Goal: Transaction & Acquisition: Purchase product/service

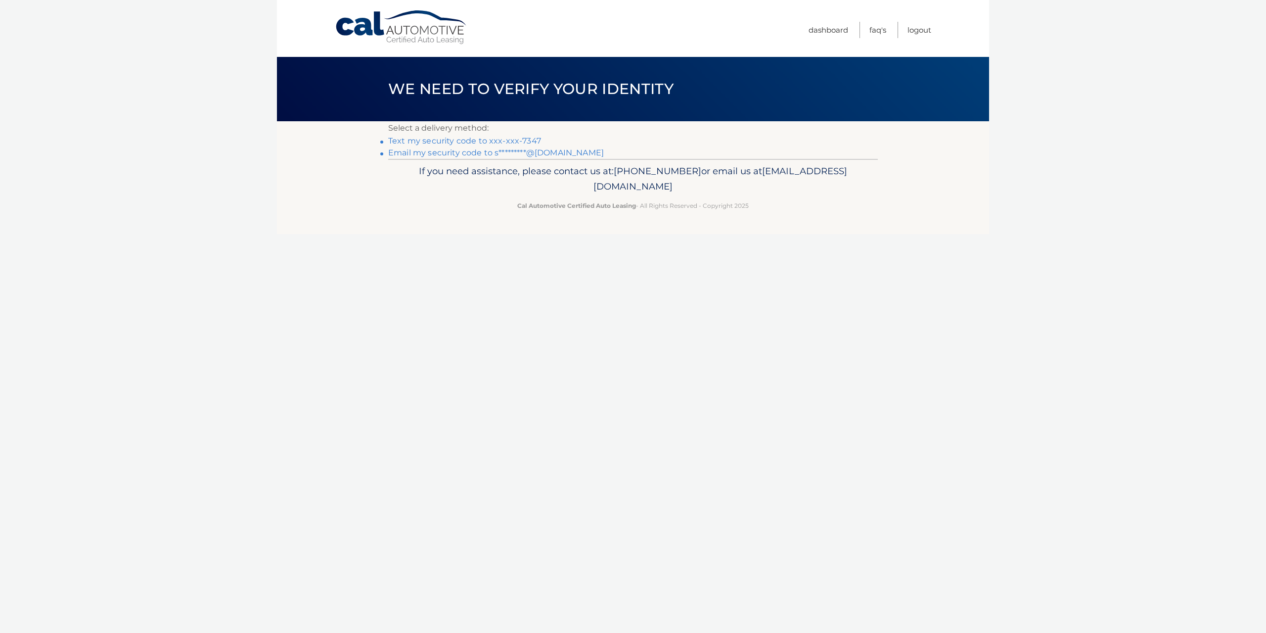
click at [440, 152] on link "Email my security code to s*********@[DOMAIN_NAME]" at bounding box center [496, 152] width 216 height 9
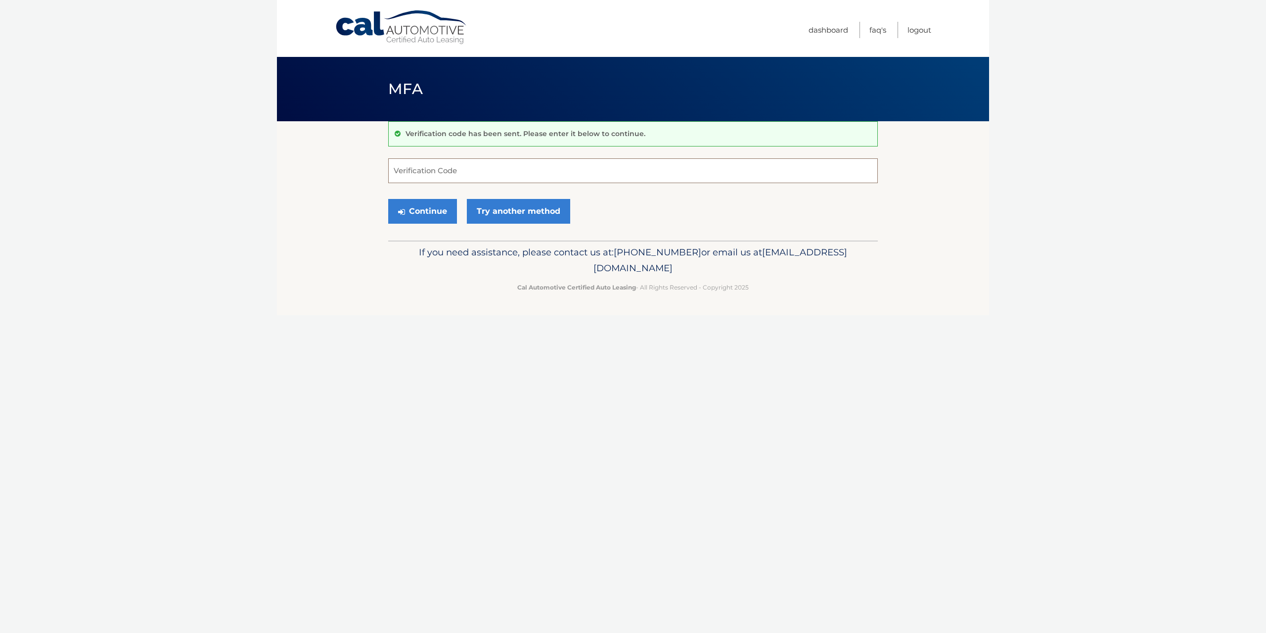
click at [455, 165] on input "Verification Code" at bounding box center [633, 170] width 490 height 25
paste input "332206"
click at [413, 211] on button "Continue" at bounding box center [422, 211] width 69 height 25
click at [470, 156] on div "Verification code has been sent. Please enter it below to continue. 332206 Veri…" at bounding box center [633, 180] width 490 height 119
click at [464, 160] on label "Verification Code" at bounding box center [633, 162] width 490 height 8
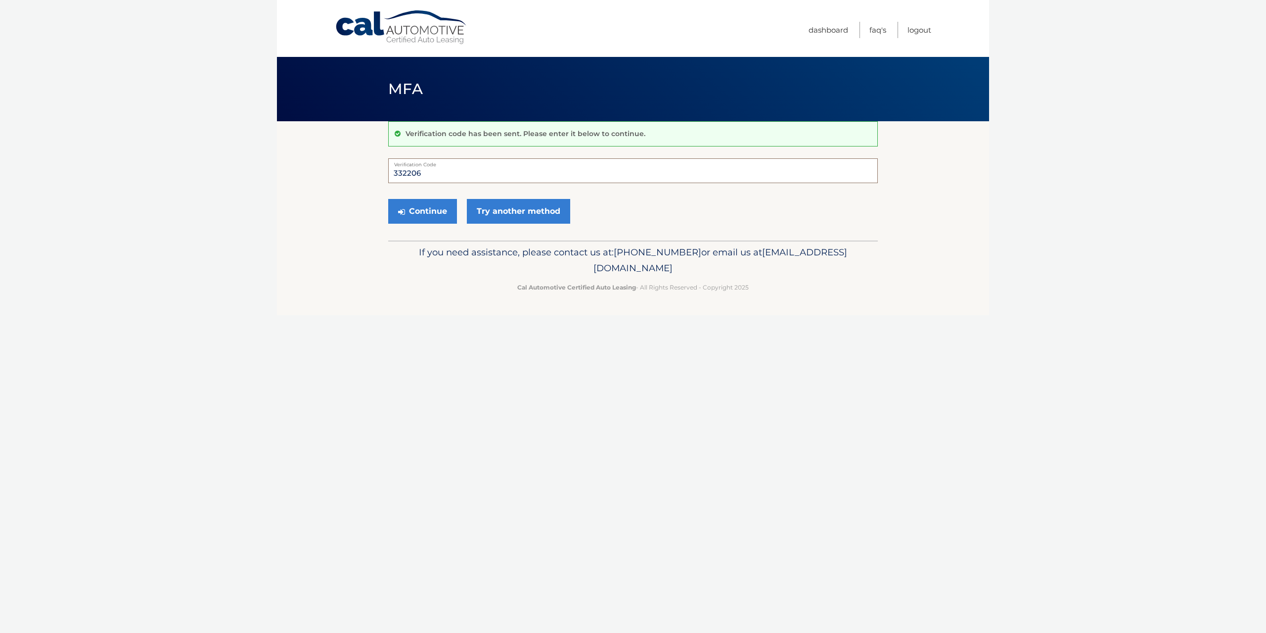
click at [464, 160] on input "332206" at bounding box center [633, 170] width 490 height 25
type input "332206"
click at [411, 229] on div "Verification code has been sent. Please enter it below to continue. 332206 Veri…" at bounding box center [633, 180] width 490 height 119
click at [423, 216] on button "Continue" at bounding box center [422, 211] width 69 height 25
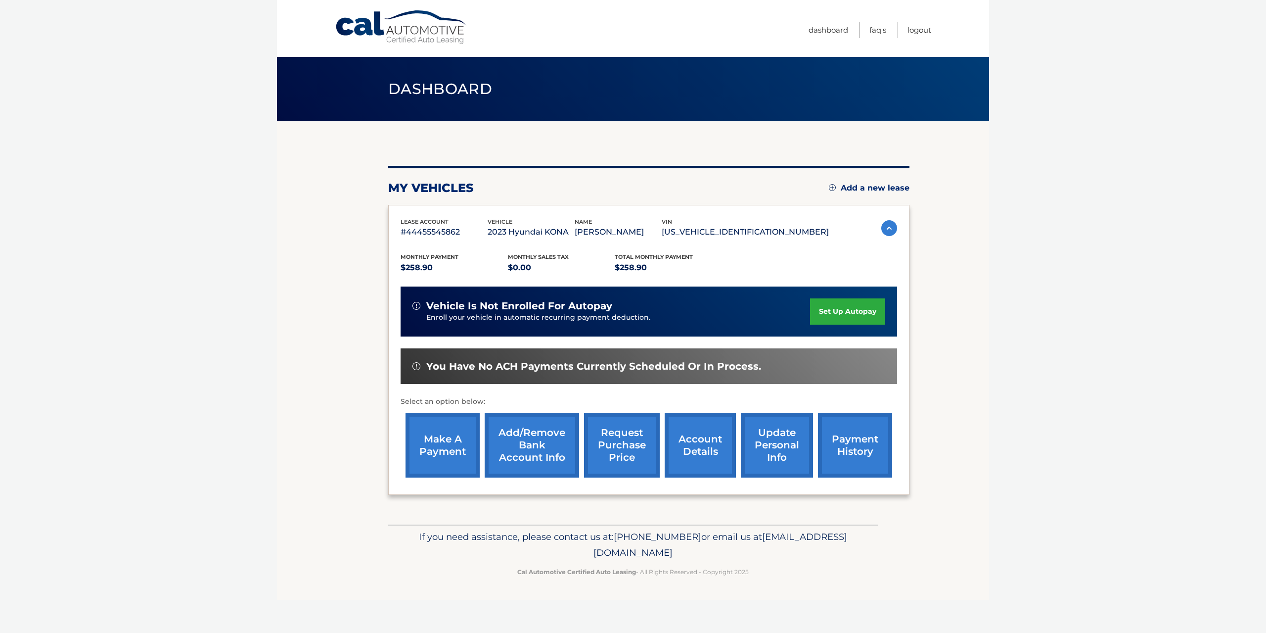
click at [442, 447] on link "make a payment" at bounding box center [443, 444] width 74 height 65
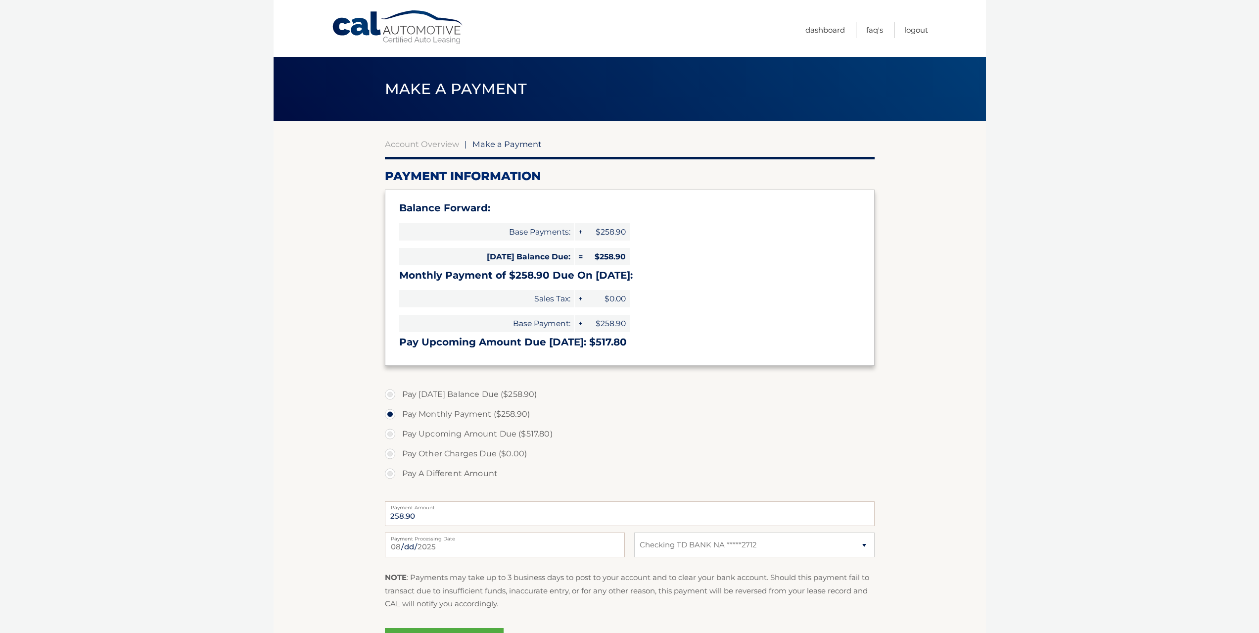
select select "ZDYxYTQ4YjEtZmZmZC00YTcyLWEzMWQtNmRjY2U5ZDNlMDYy"
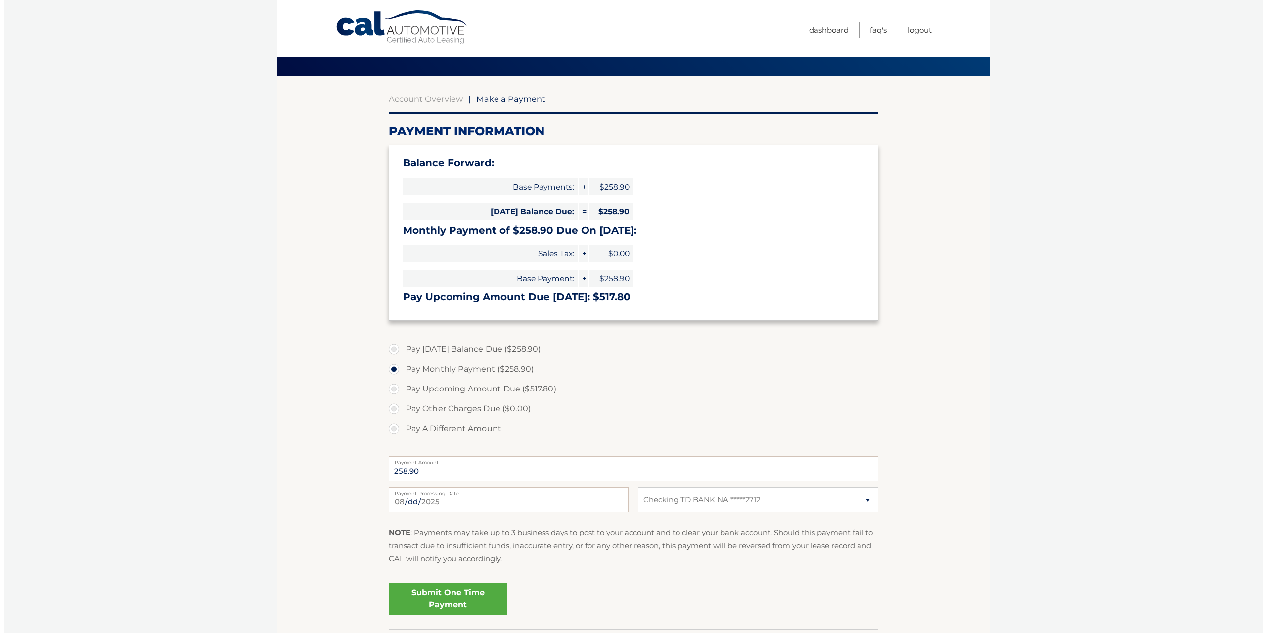
scroll to position [49, 0]
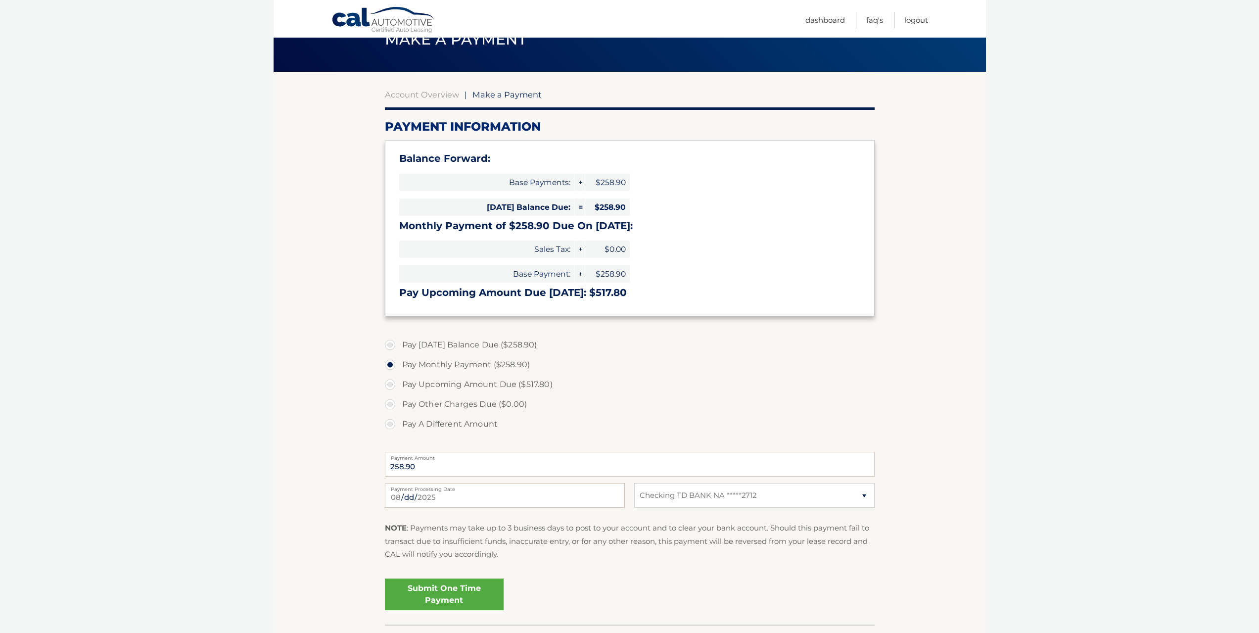
click at [451, 586] on link "Submit One Time Payment" at bounding box center [444, 594] width 119 height 32
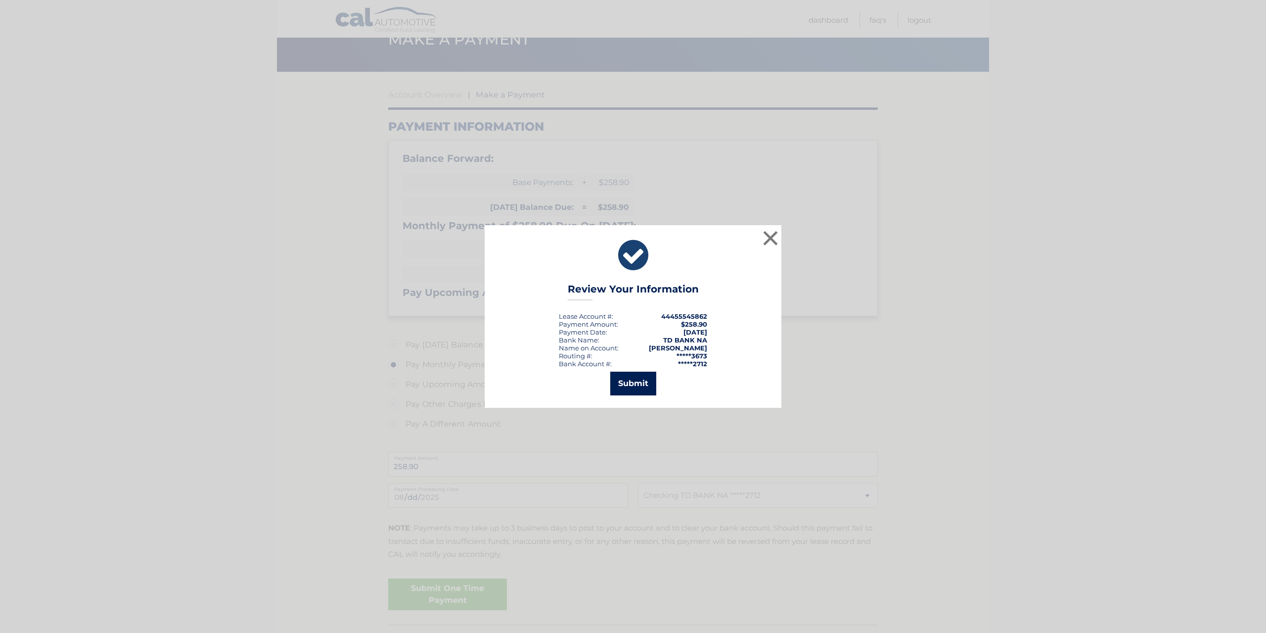
click at [638, 390] on button "Submit" at bounding box center [633, 383] width 46 height 24
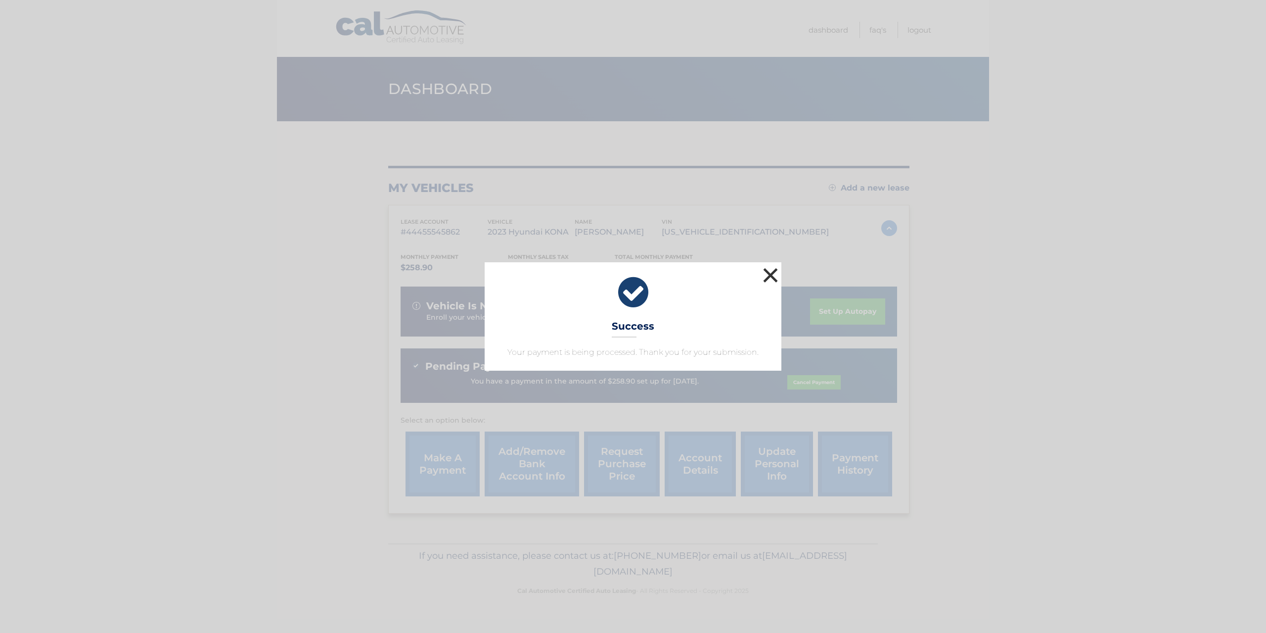
click at [768, 266] on button "×" at bounding box center [771, 275] width 20 height 20
